Goal: Navigation & Orientation: Find specific page/section

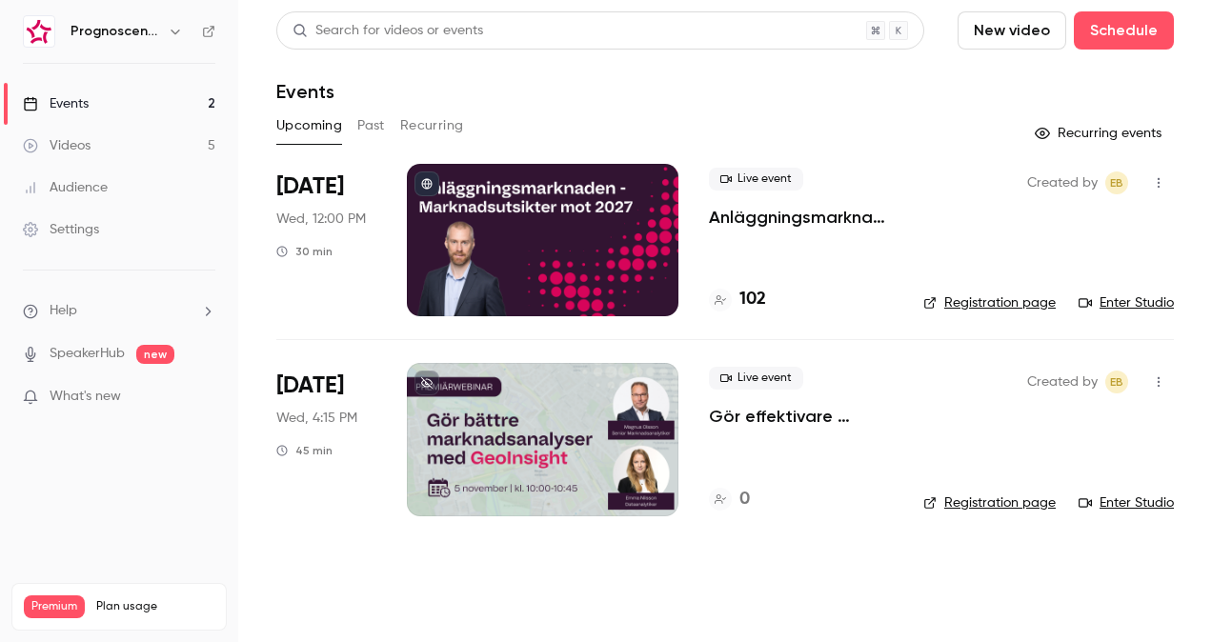
click at [70, 106] on div "Events" at bounding box center [56, 103] width 66 height 19
